Goal: Task Accomplishment & Management: Use online tool/utility

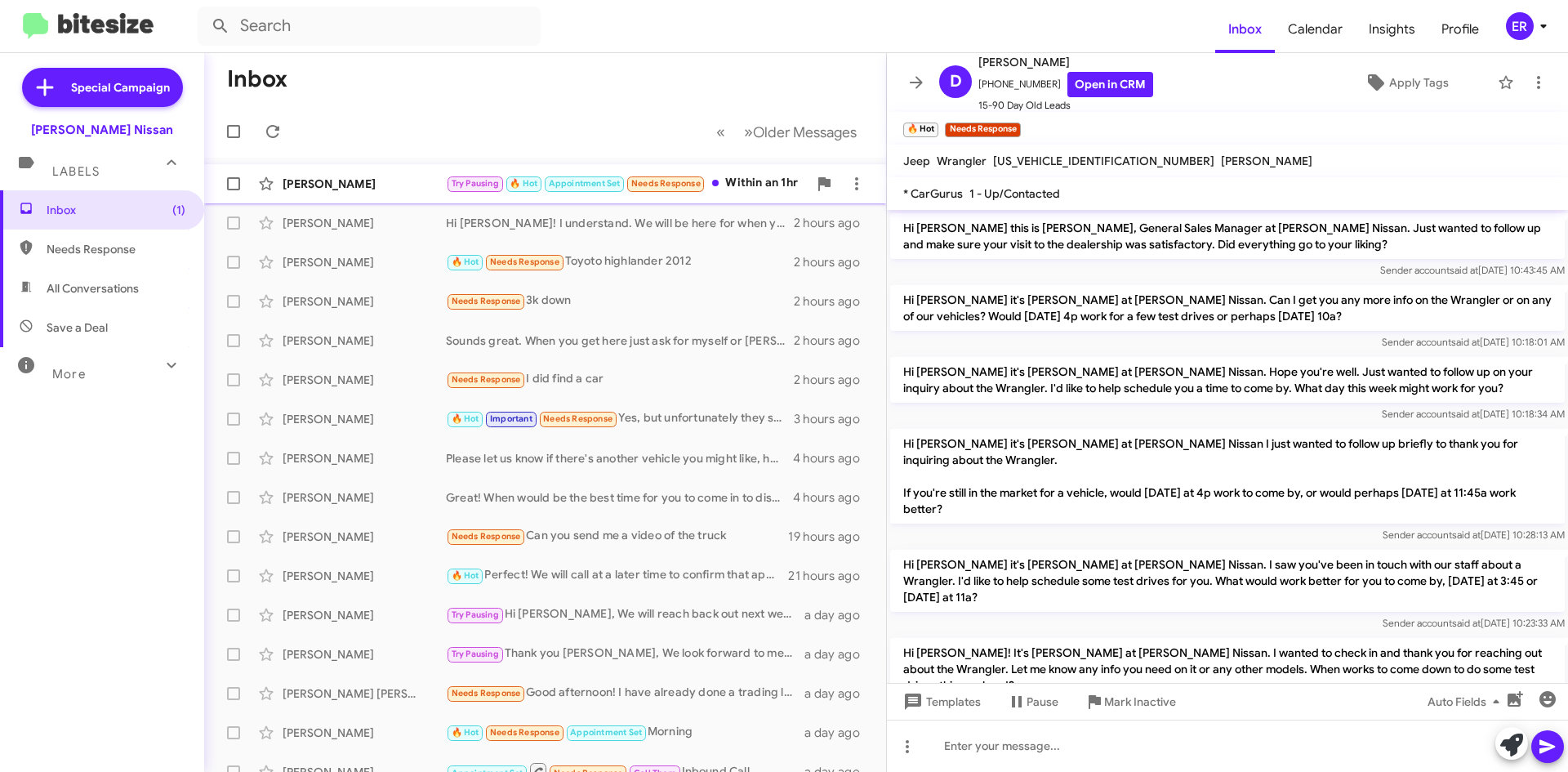
scroll to position [428, 0]
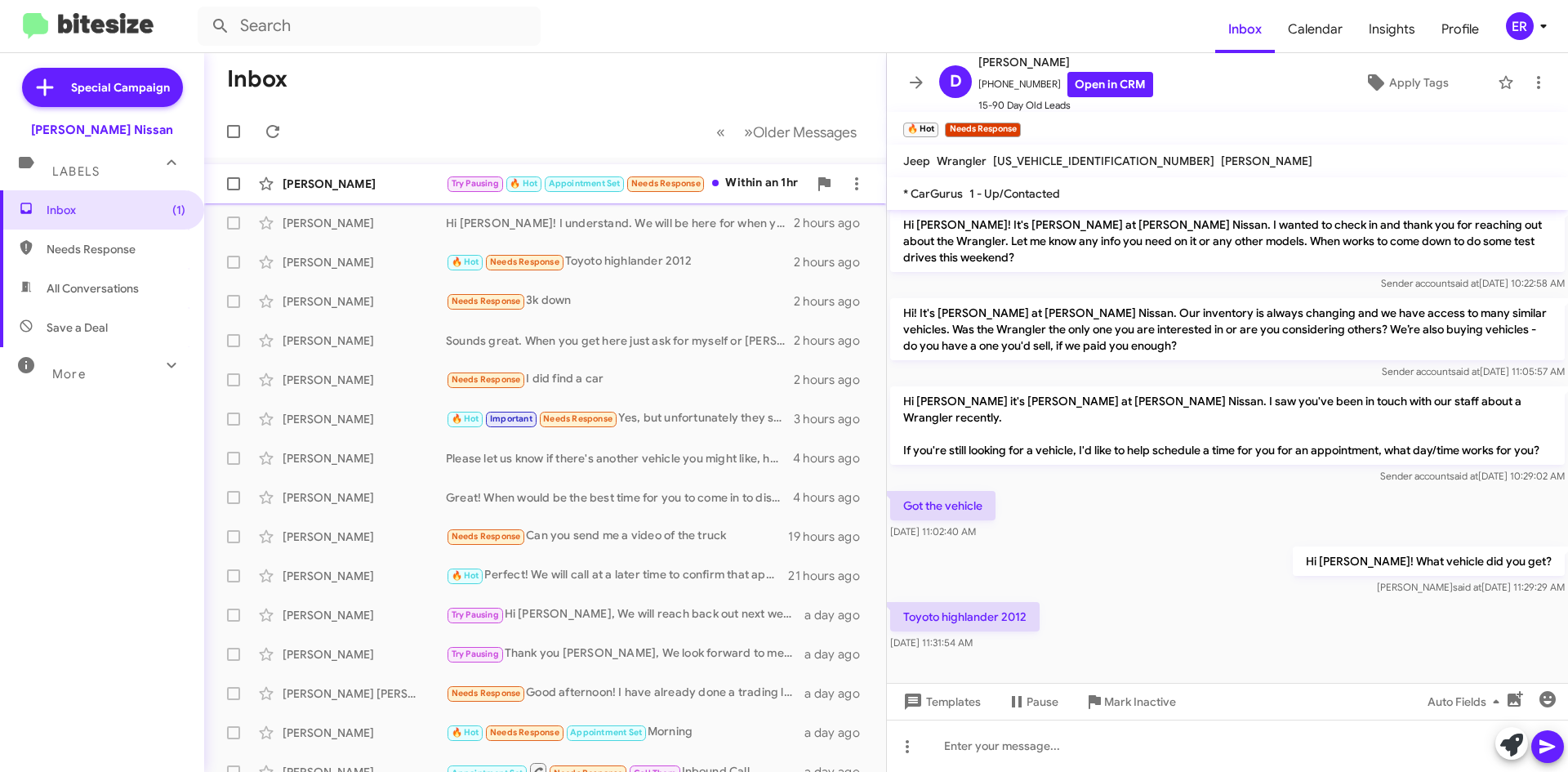
click at [409, 191] on div "Zeverick Wilson Try Pausing 🔥 Hot Appointment Set Needs Response Within an 1hr …" at bounding box center [545, 183] width 656 height 32
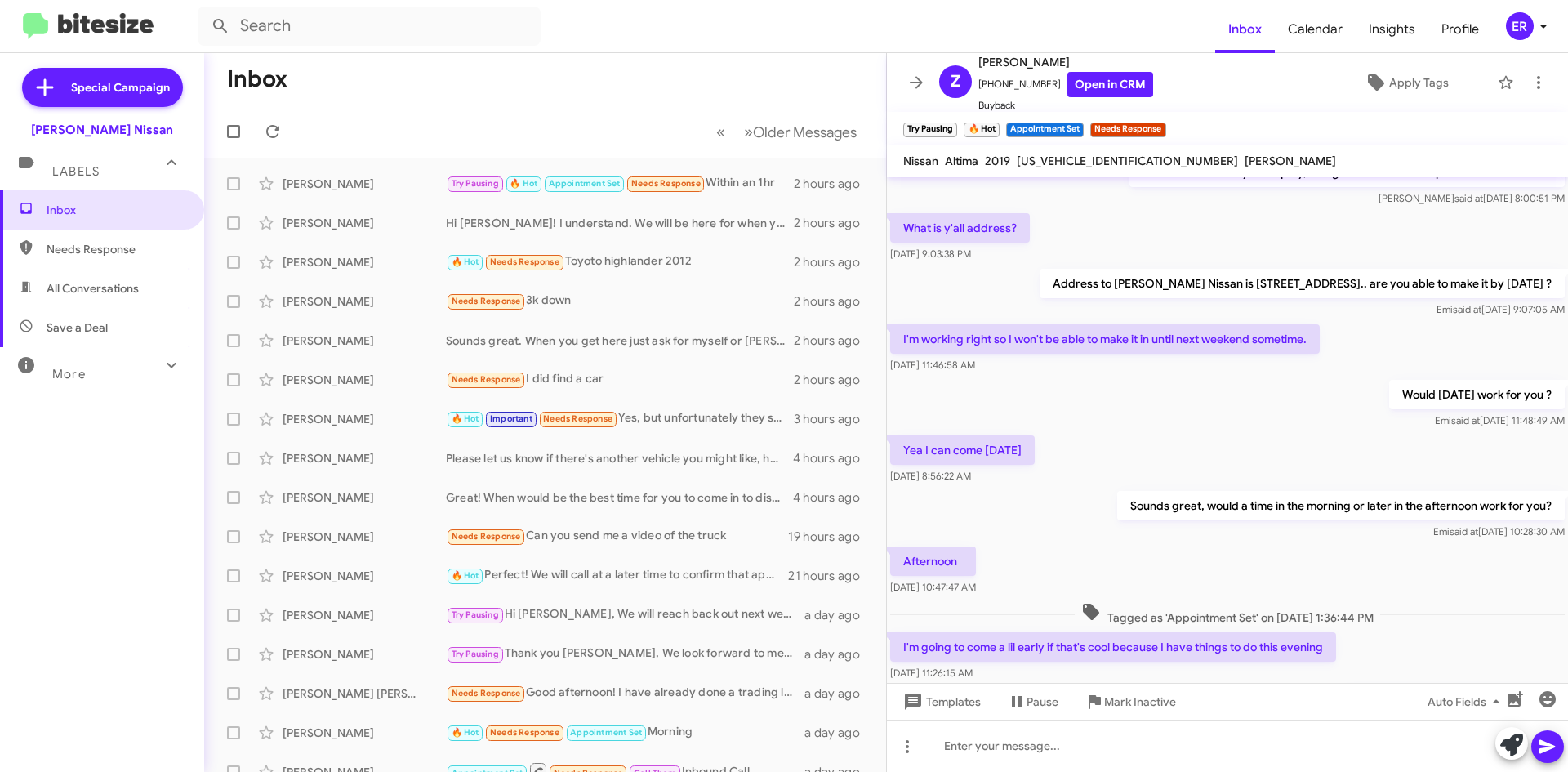
scroll to position [1412, 0]
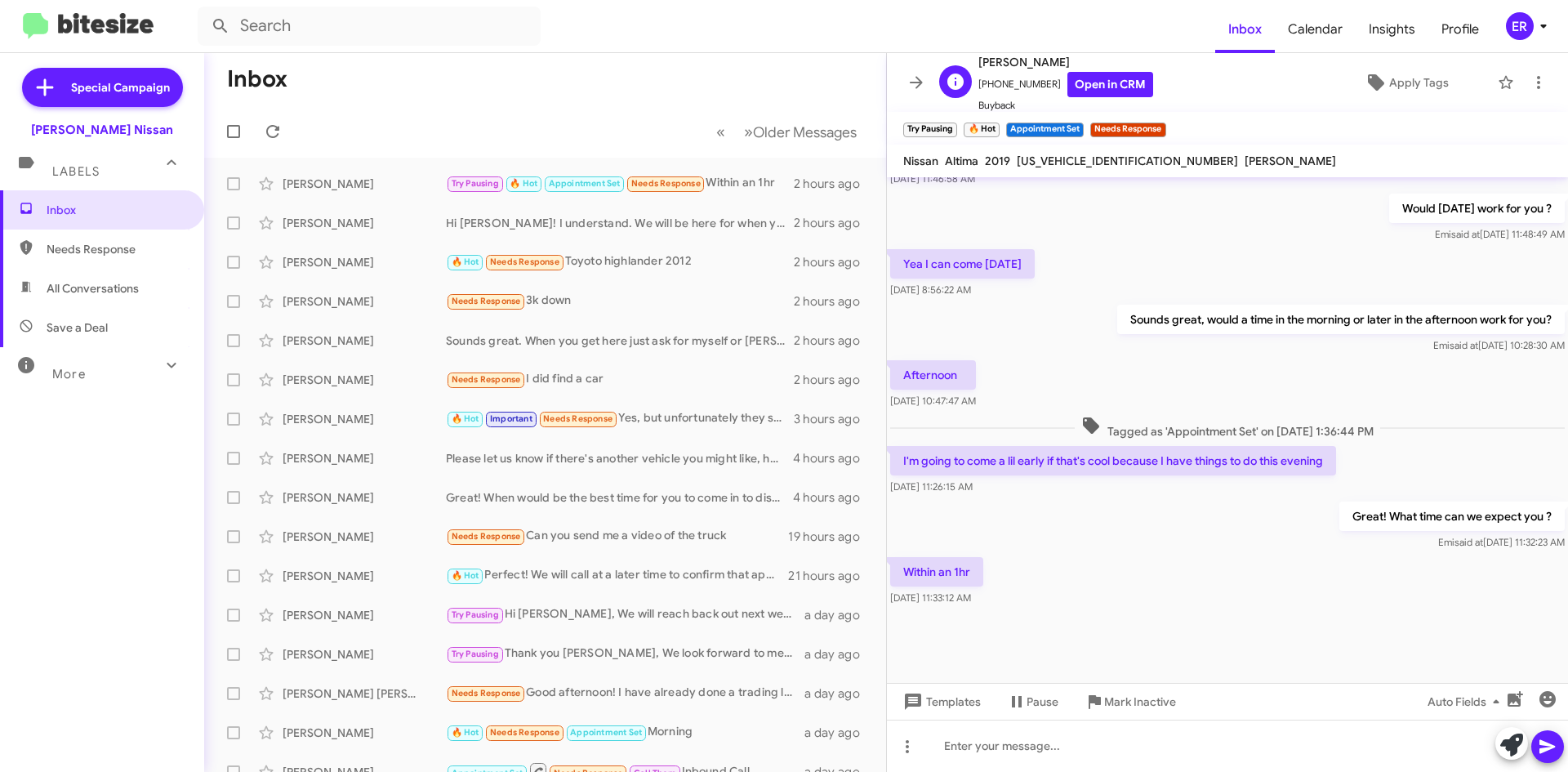
click at [1117, 99] on span "Buyback" at bounding box center [1065, 105] width 175 height 17
click at [1113, 89] on link "Open in CRM" at bounding box center [1110, 84] width 86 height 26
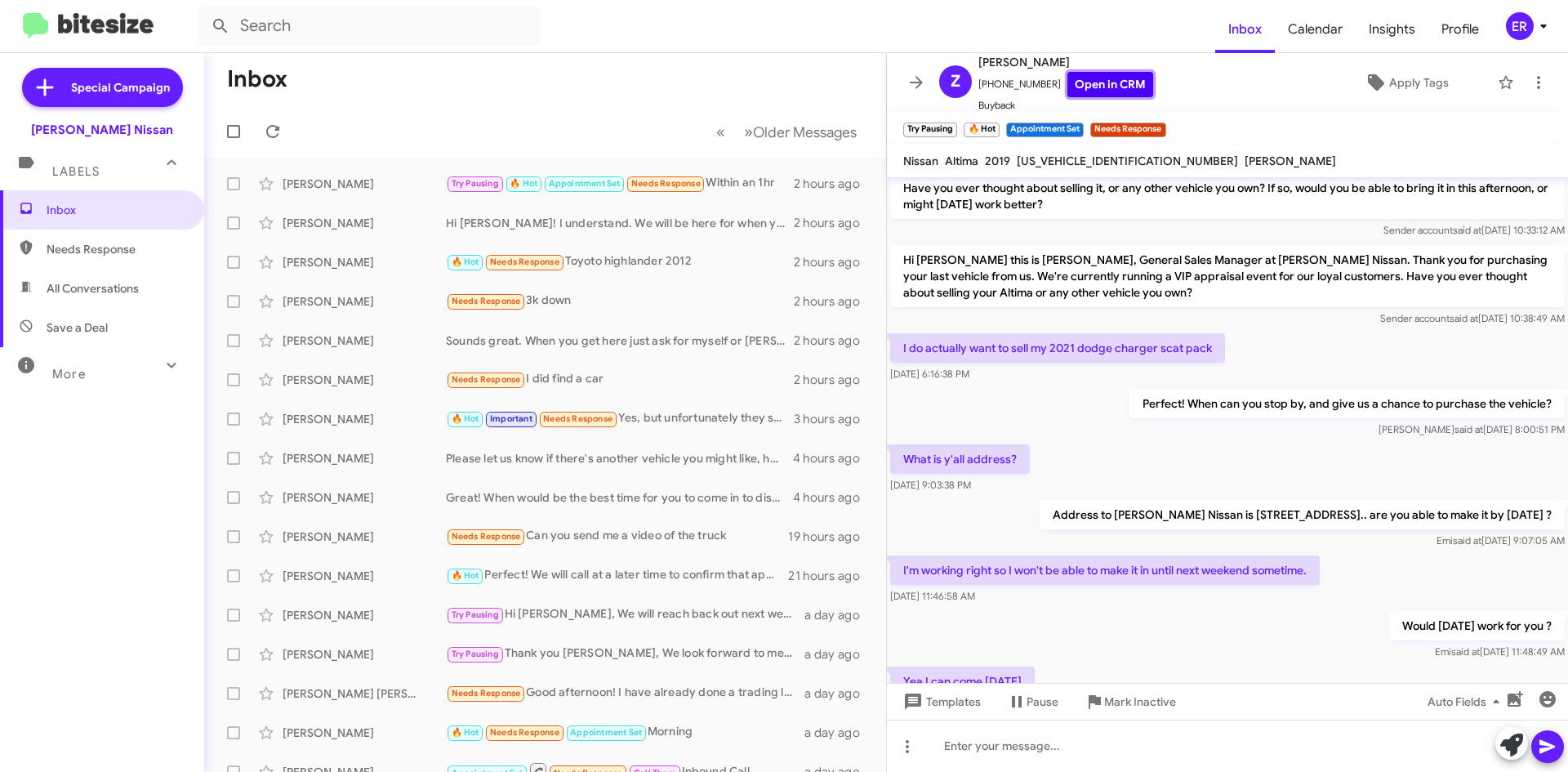
scroll to position [922, 0]
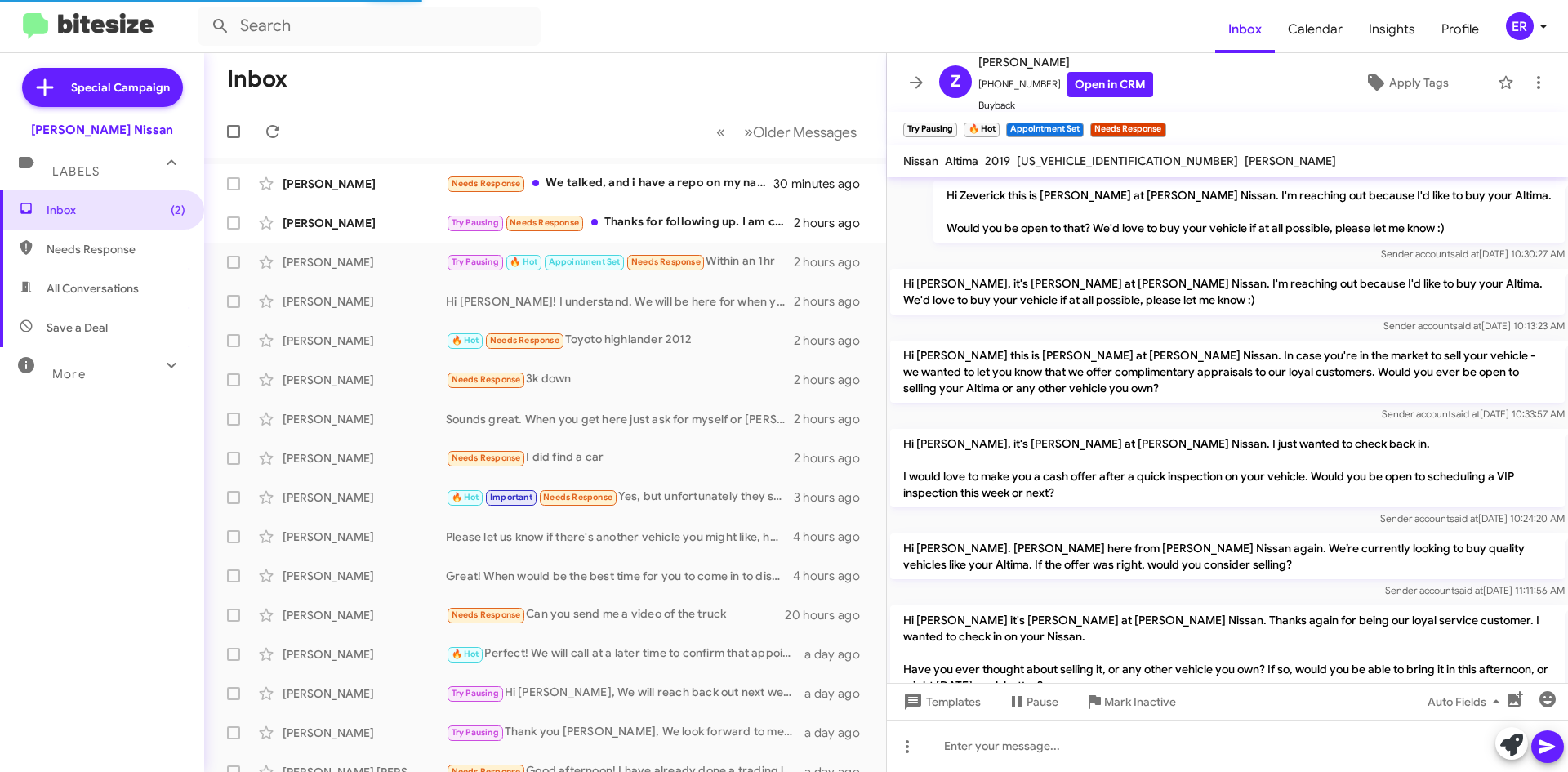
scroll to position [907, 0]
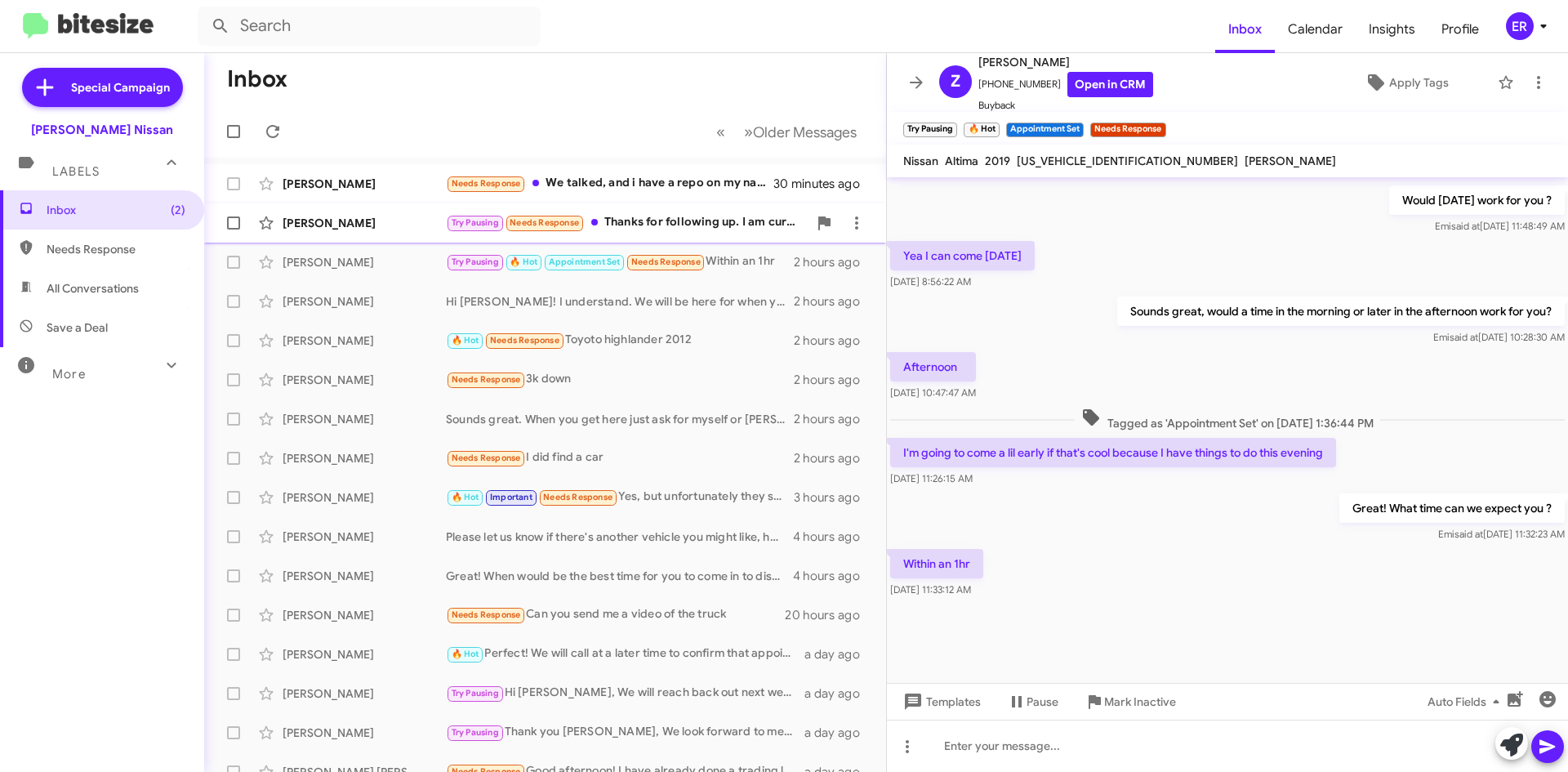
click at [738, 232] on div "Try Pausing Needs Response Thanks for following up. I am currently not looking.…" at bounding box center [627, 222] width 362 height 19
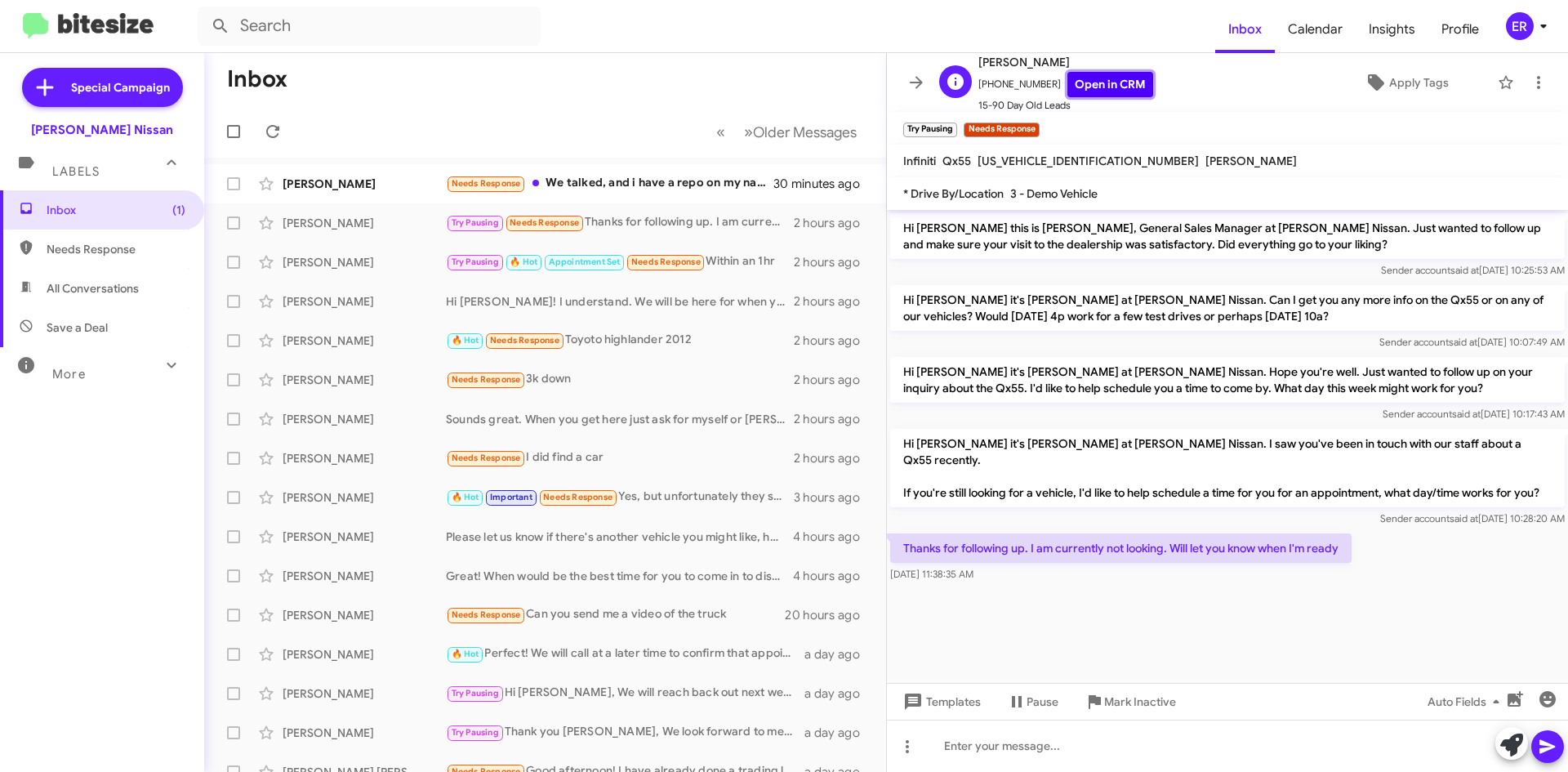
click at [1109, 92] on link "Open in CRM" at bounding box center [1110, 84] width 86 height 26
